Goal: Information Seeking & Learning: Compare options

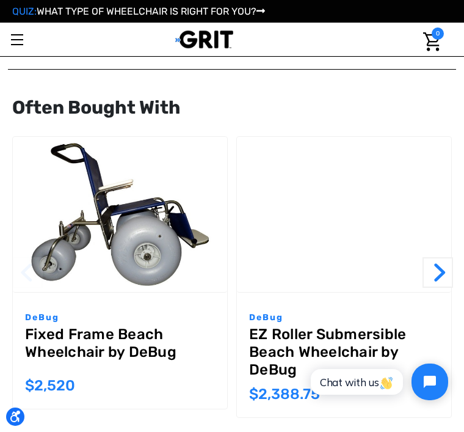
scroll to position [1834, 0]
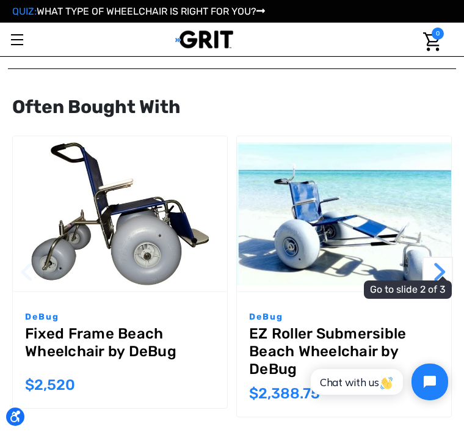
click at [441, 271] on button "Next" at bounding box center [438, 272] width 31 height 31
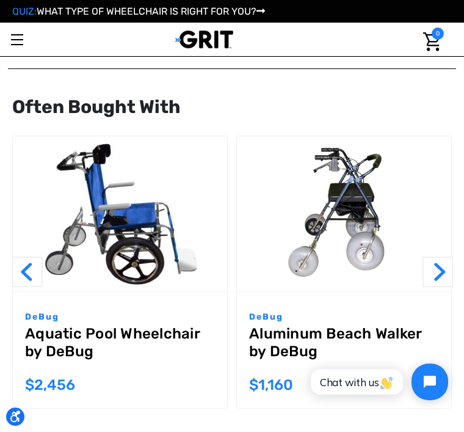
click at [137, 266] on img "Aquatic Pool Wheelchair by DeBug,$2,456.00\a" at bounding box center [120, 213] width 214 height 143
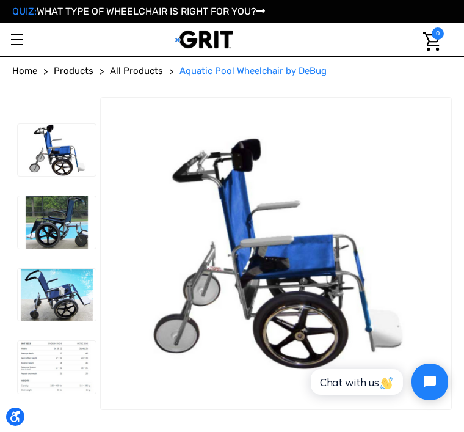
click at [53, 222] on img at bounding box center [57, 222] width 78 height 53
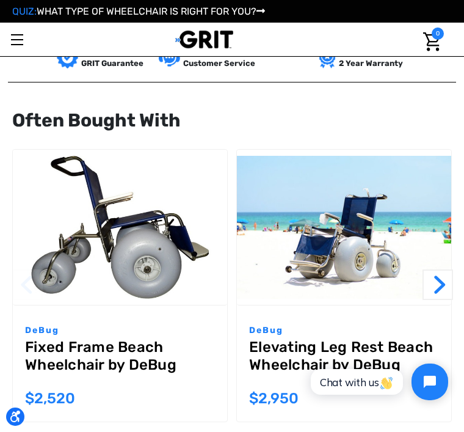
scroll to position [1895, 0]
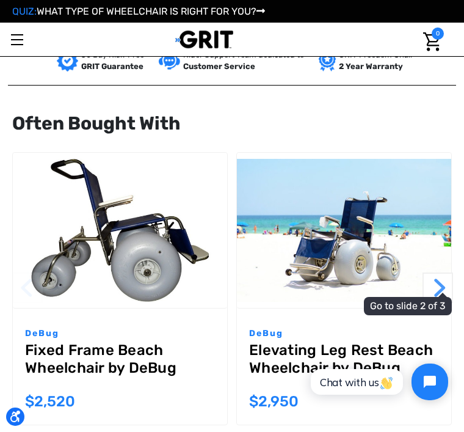
click at [451, 276] on button "Next" at bounding box center [438, 287] width 31 height 31
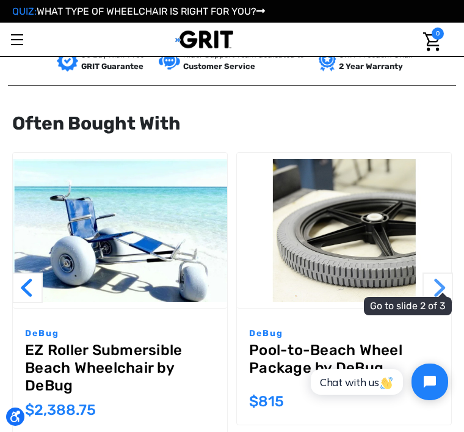
scroll to position [0, 0]
click at [449, 291] on span "Go to slide 3 of 3" at bounding box center [449, 291] width 0 height 1
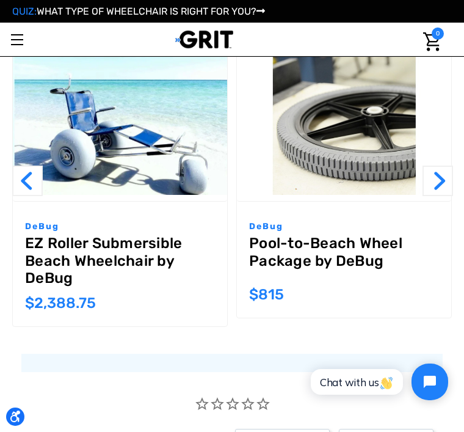
scroll to position [1999, 0]
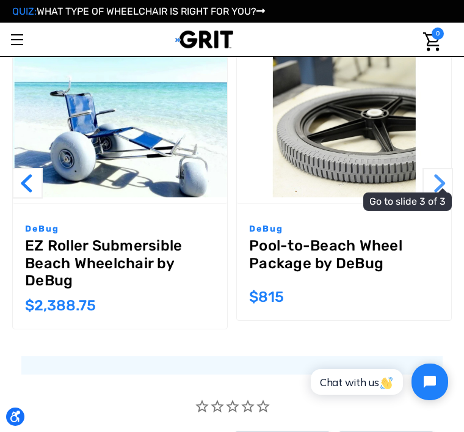
click at [443, 178] on button "Next" at bounding box center [438, 183] width 31 height 31
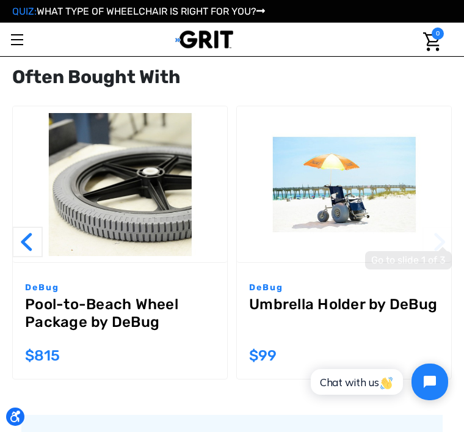
scroll to position [1935, 0]
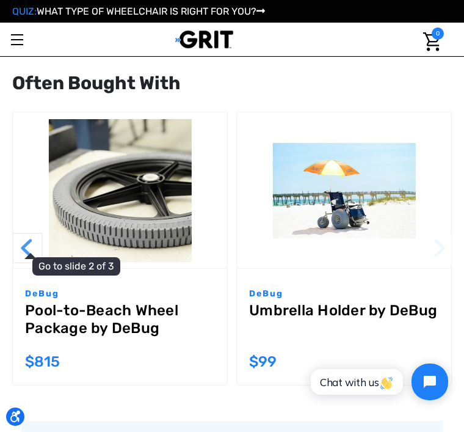
click at [26, 239] on button "Previous" at bounding box center [27, 248] width 31 height 31
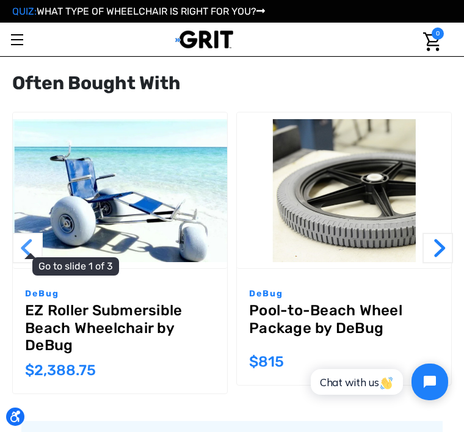
click at [22, 247] on button "Previous" at bounding box center [27, 248] width 31 height 31
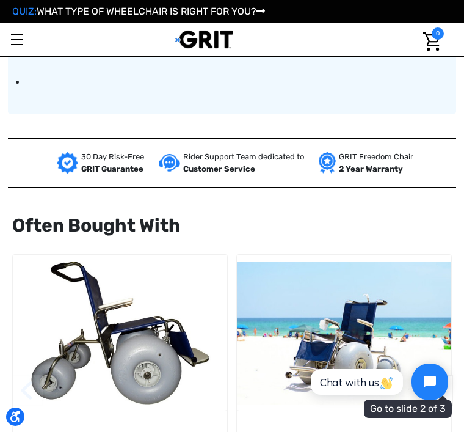
scroll to position [1799, 0]
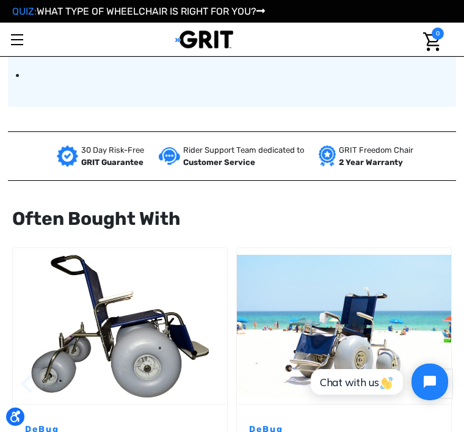
click at [151, 337] on img "Fixed Frame Beach Wheelchair by DeBug,$2,520.00\a" at bounding box center [120, 326] width 214 height 143
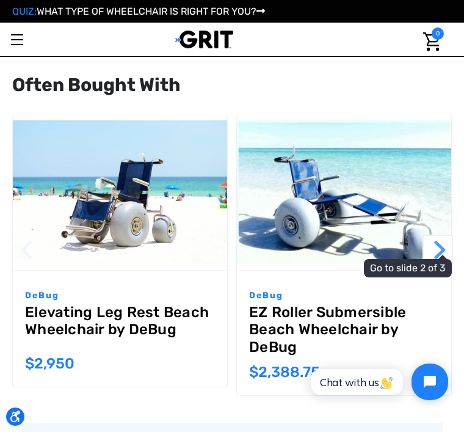
click at [443, 250] on button "Next" at bounding box center [438, 250] width 31 height 31
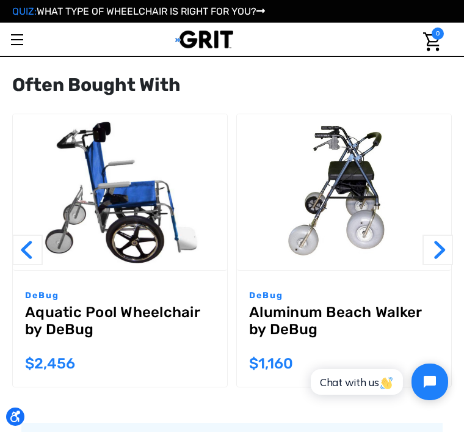
click at [133, 235] on img "Aquatic Pool Wheelchair by DeBug,$2,456.00\a" at bounding box center [120, 191] width 214 height 143
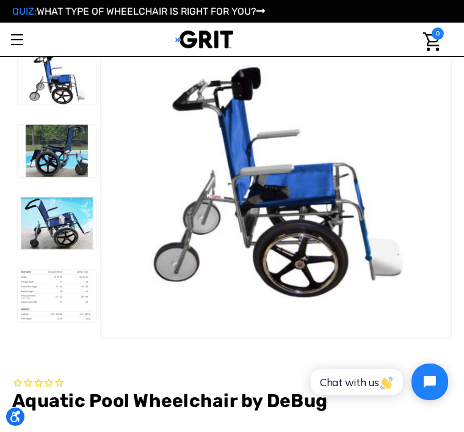
scroll to position [180, 0]
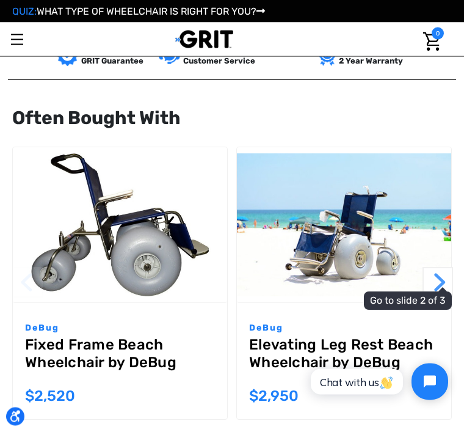
click at [442, 286] on button "Next" at bounding box center [438, 283] width 31 height 31
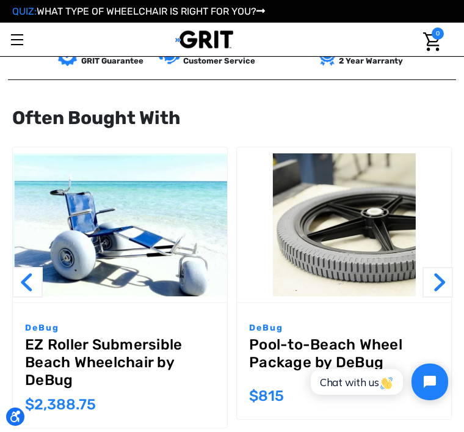
click at [454, 294] on div "Add to Cart The item has been added DeBug Pool-to-Beach Wheel Package by DeBug …" at bounding box center [344, 288] width 224 height 282
click at [436, 279] on button "Next" at bounding box center [438, 282] width 31 height 31
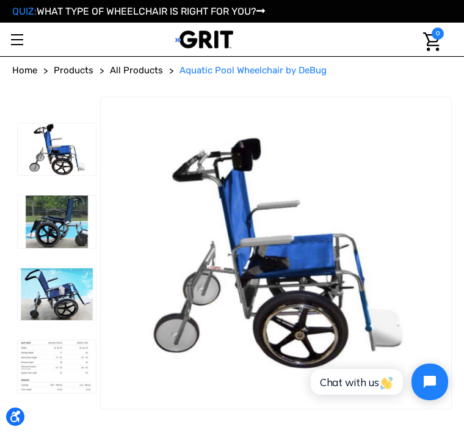
scroll to position [0, 0]
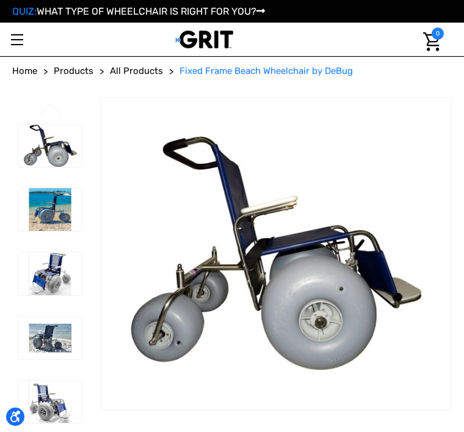
click at [212, 31] on img at bounding box center [204, 39] width 58 height 19
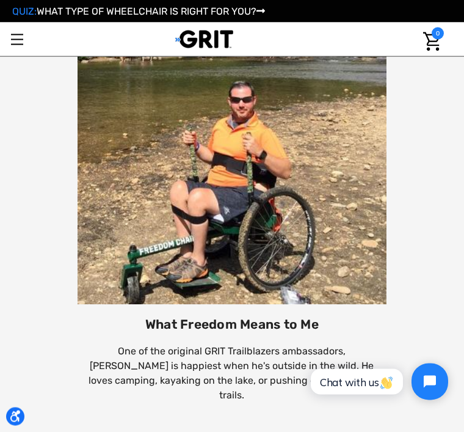
scroll to position [2748, 0]
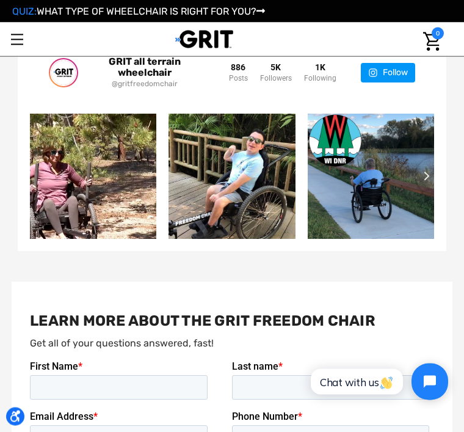
click at [432, 161] on button "Next slide" at bounding box center [434, 176] width 37 height 37
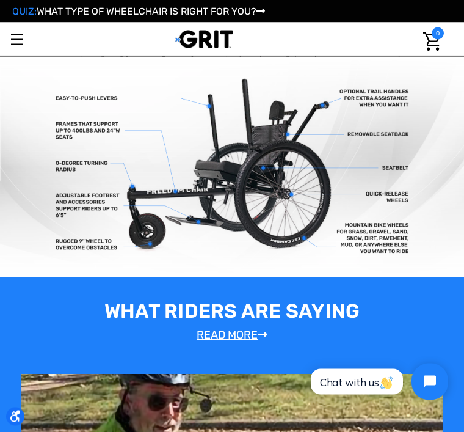
scroll to position [0, 0]
